Goal: Obtain resource: Download file/media

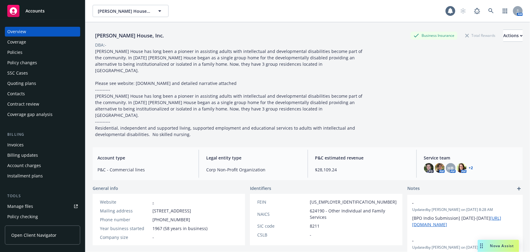
click at [15, 82] on div "Quoting plans" at bounding box center [21, 83] width 29 height 10
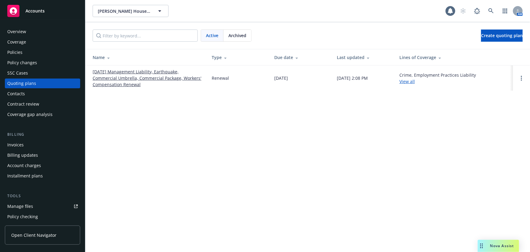
click at [101, 77] on link "[DATE] Management Liability, Earthquake, Commercial Umbrella, Commercial Packag…" at bounding box center [147, 77] width 109 height 19
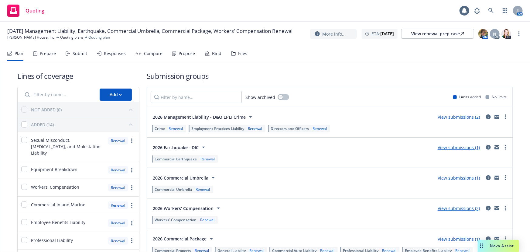
click at [457, 206] on link "View submissions (2)" at bounding box center [459, 208] width 42 height 6
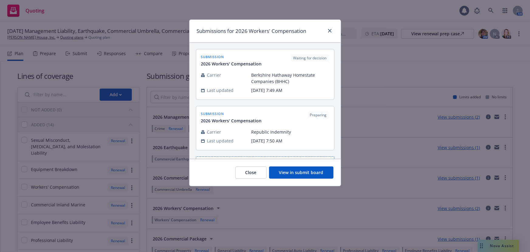
click at [289, 174] on button "View in submit board" at bounding box center [301, 172] width 64 height 12
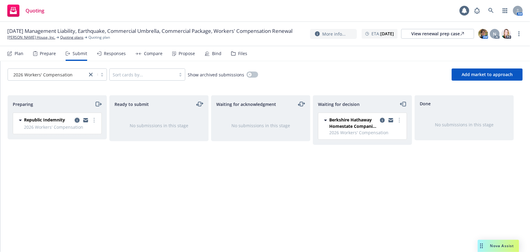
click at [76, 119] on icon "copy logging email" at bounding box center [77, 120] width 5 height 5
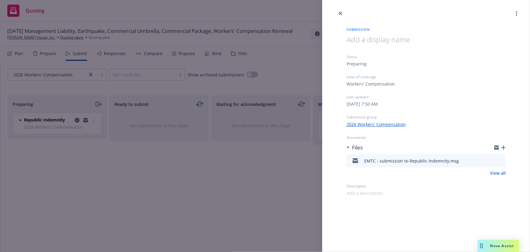
click at [492, 161] on icon "download file" at bounding box center [490, 159] width 5 height 5
